Goal: Task Accomplishment & Management: Manage account settings

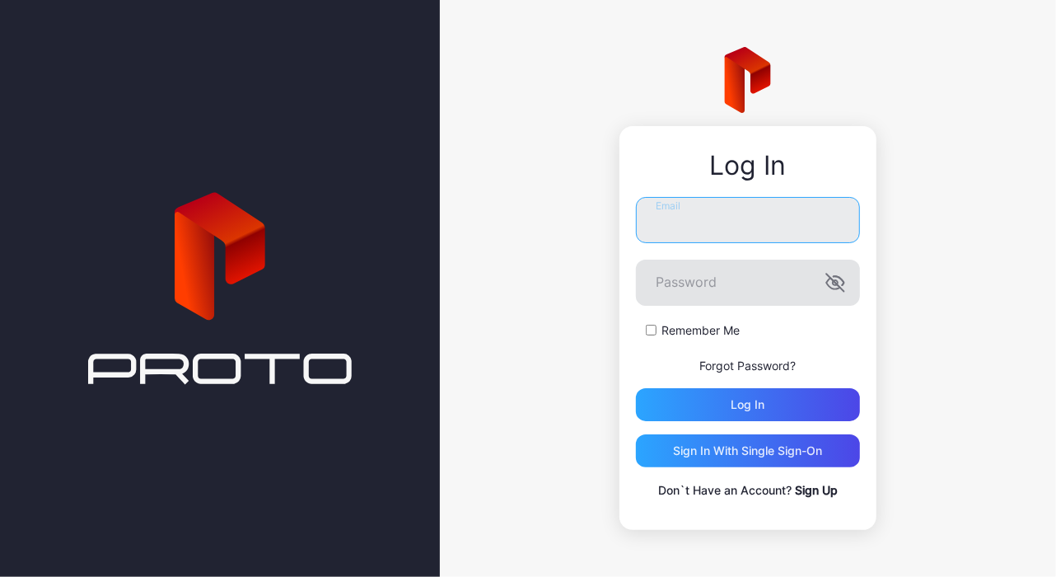
type input "**********"
click at [836, 283] on icon "button" at bounding box center [835, 282] width 17 height 17
click at [836, 283] on icon "button" at bounding box center [836, 283] width 20 height 20
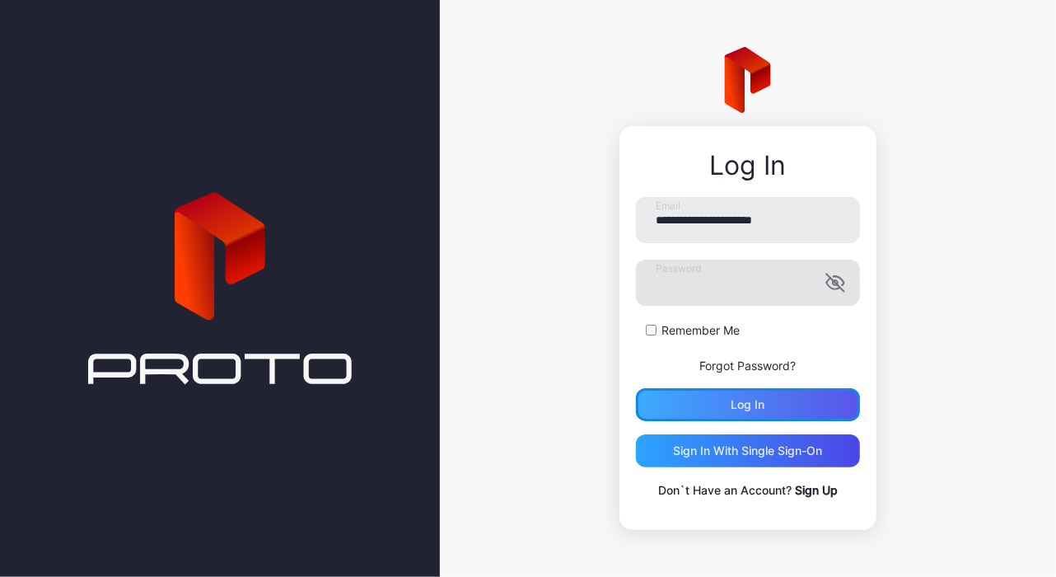
click at [714, 401] on div "Log in" at bounding box center [748, 404] width 224 height 33
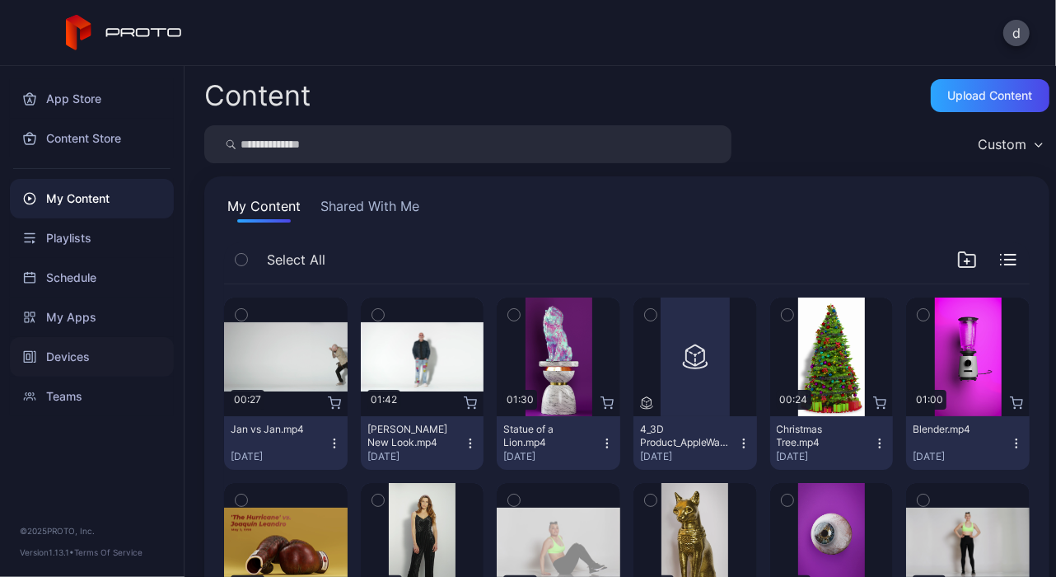
click at [54, 358] on div "Devices" at bounding box center [92, 357] width 164 height 40
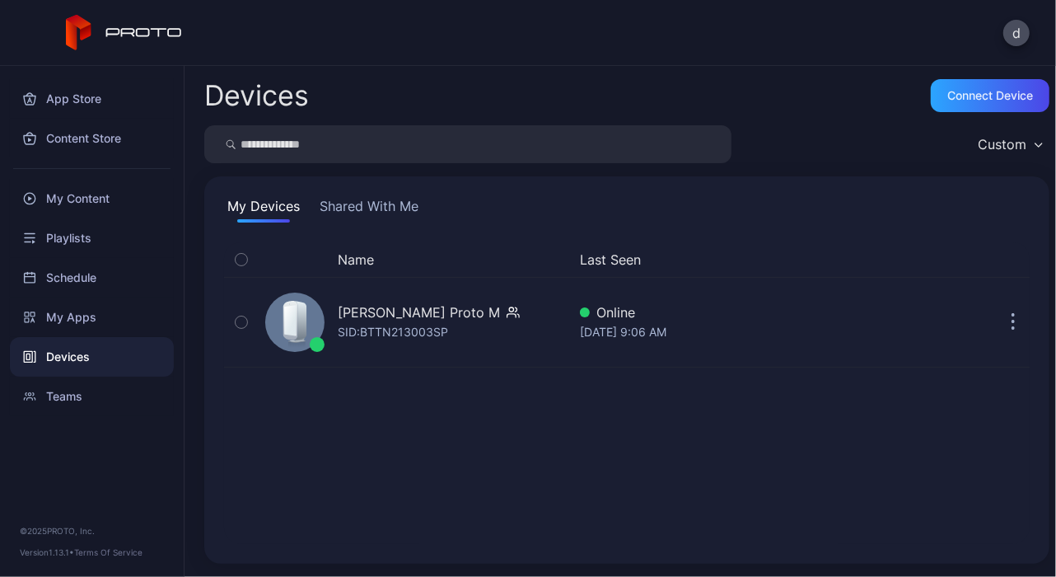
click at [382, 208] on button "Shared With Me" at bounding box center [368, 209] width 105 height 26
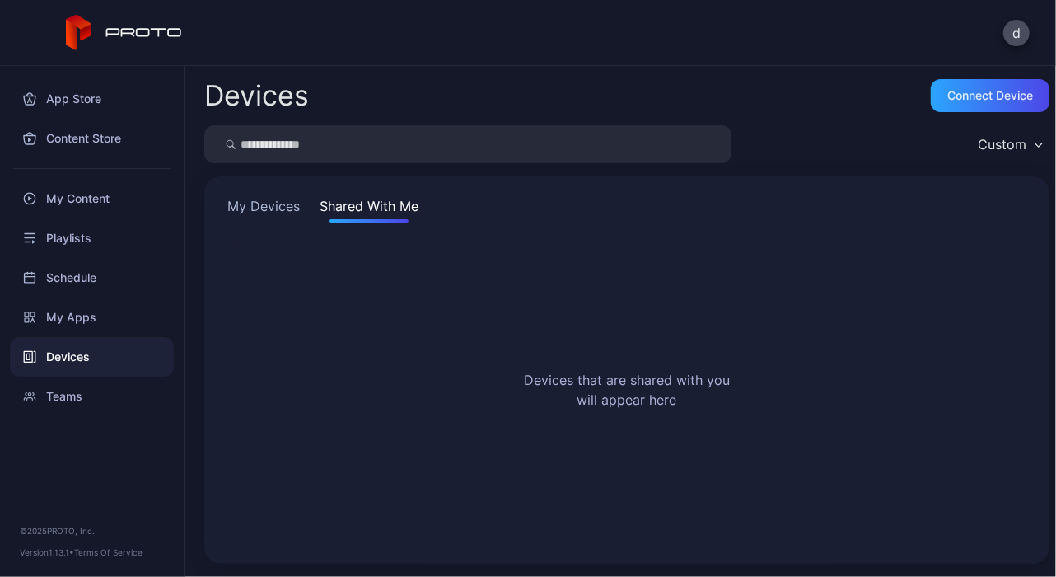
click at [269, 205] on button "My Devices" at bounding box center [263, 209] width 79 height 26
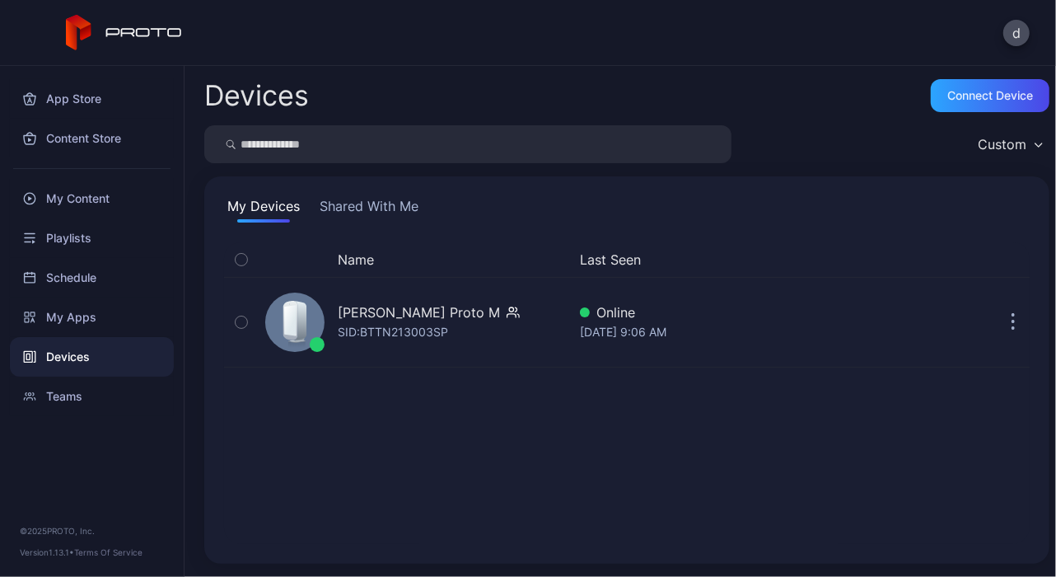
click at [1035, 143] on icon "button" at bounding box center [1039, 145] width 8 height 5
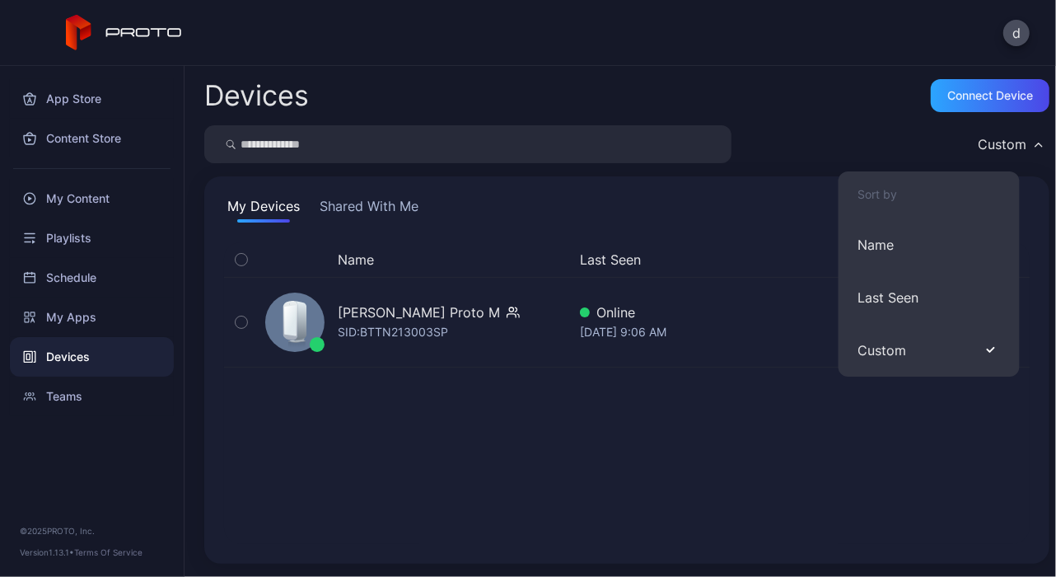
click at [1036, 143] on icon "button" at bounding box center [1039, 144] width 7 height 3
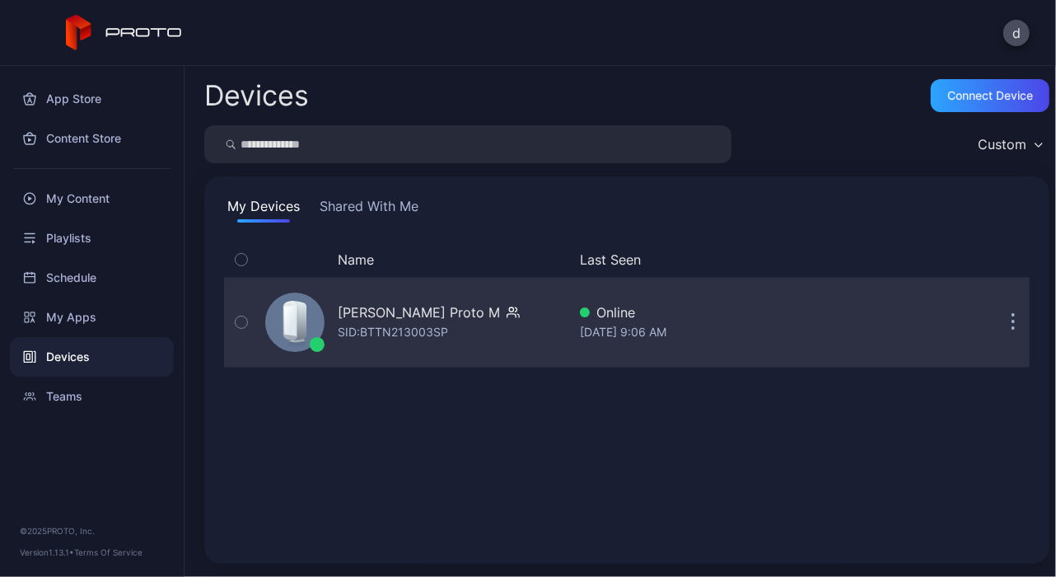
click at [242, 326] on icon "button" at bounding box center [242, 322] width 12 height 18
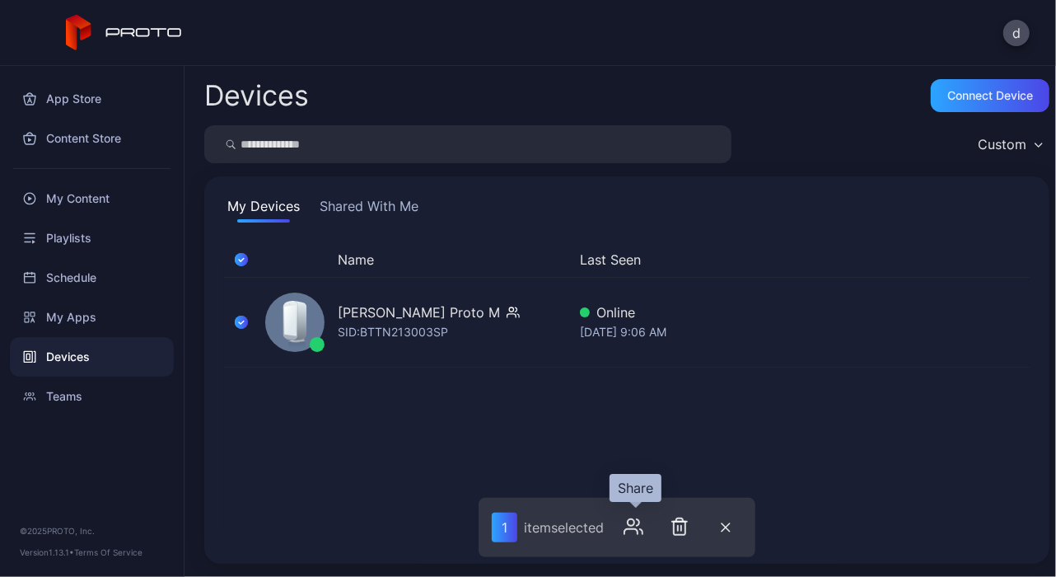
click at [635, 525] on icon "button" at bounding box center [631, 522] width 7 height 7
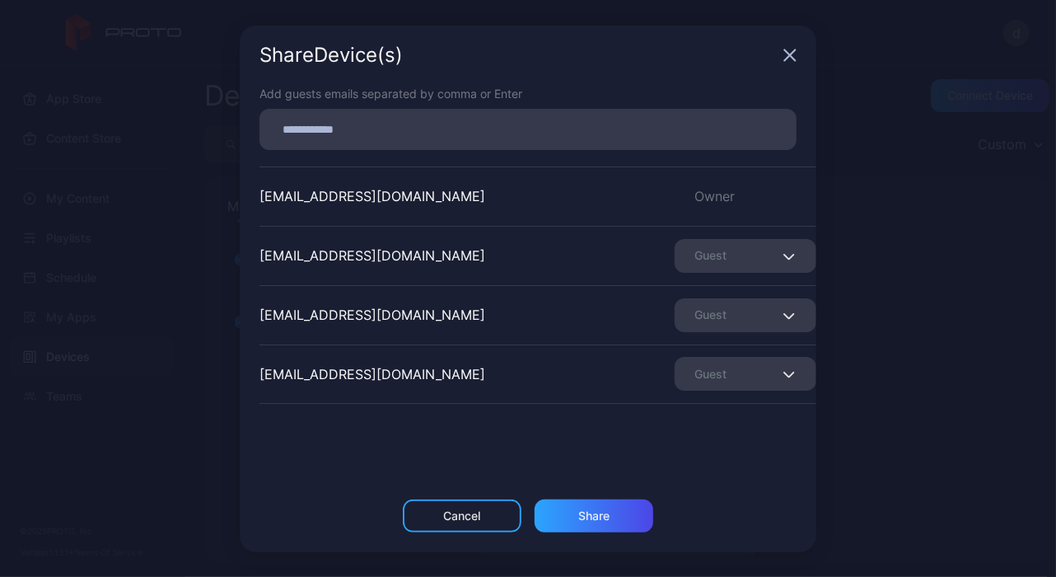
click at [358, 130] on input at bounding box center [528, 129] width 518 height 21
type input "*"
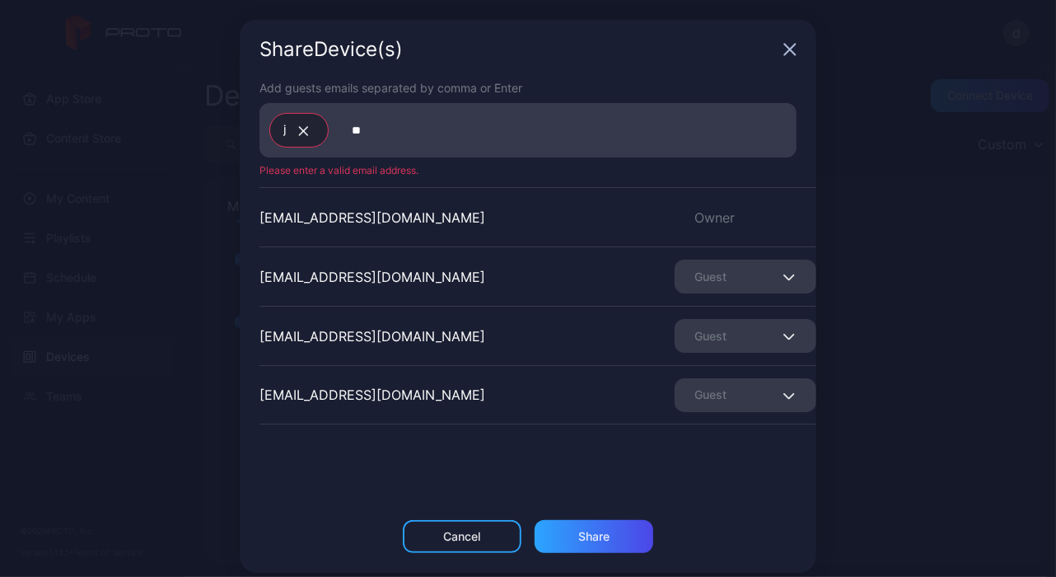
type input "*"
click at [298, 129] on icon "button" at bounding box center [304, 131] width 12 height 10
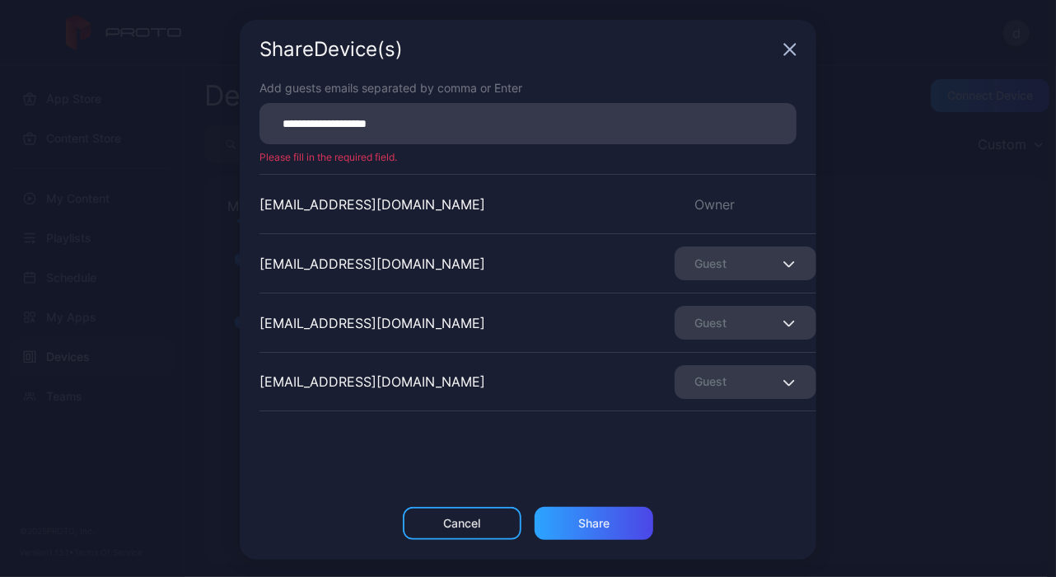
click at [512, 127] on input "**********" at bounding box center [528, 123] width 518 height 21
type input "**********"
click at [579, 524] on div "Share" at bounding box center [594, 523] width 31 height 13
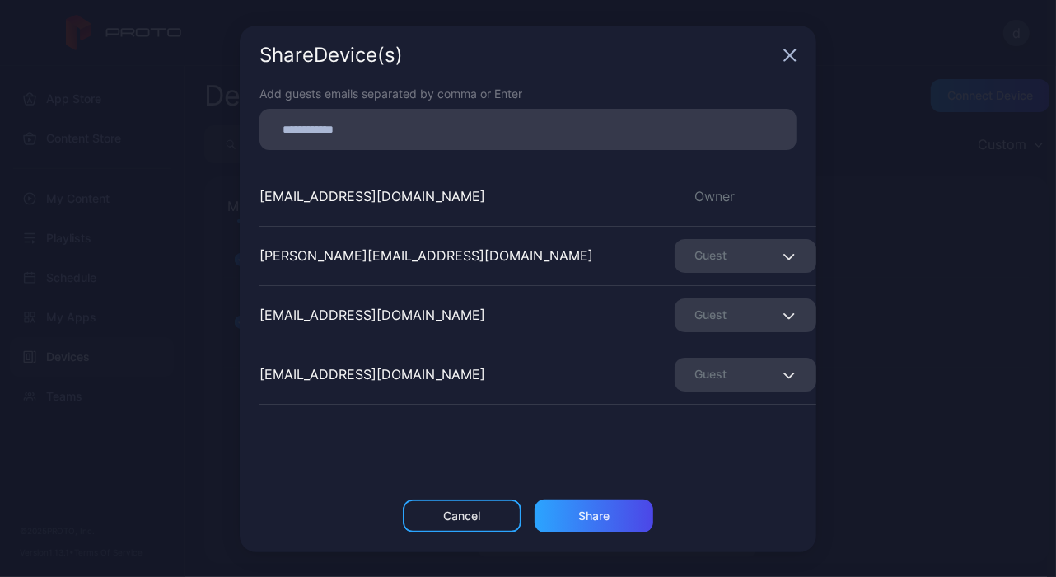
click at [768, 252] on div "Guest" at bounding box center [746, 256] width 142 height 34
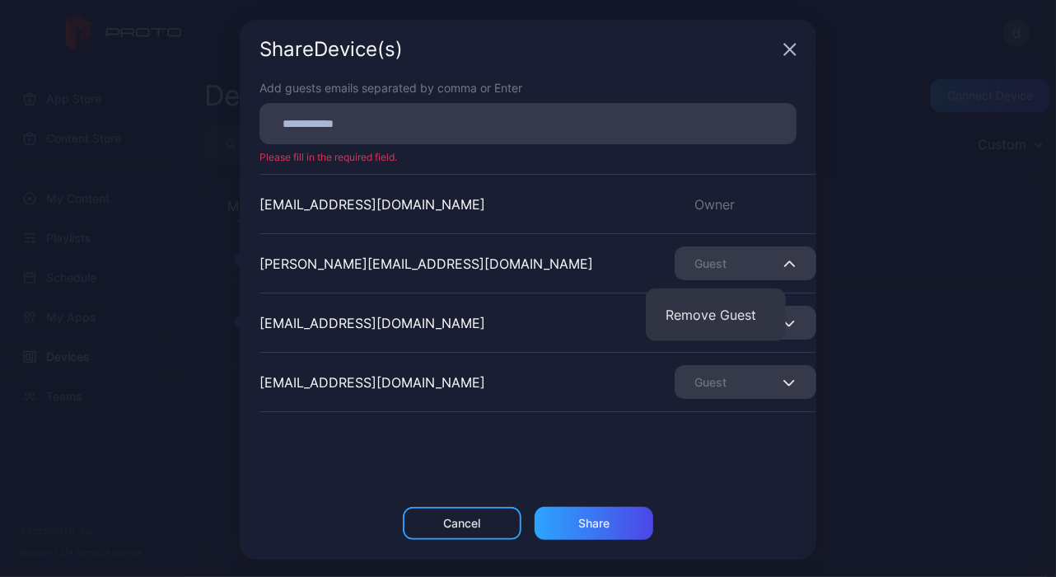
click at [785, 263] on icon "button" at bounding box center [790, 263] width 10 height 5
